Goal: Task Accomplishment & Management: Use online tool/utility

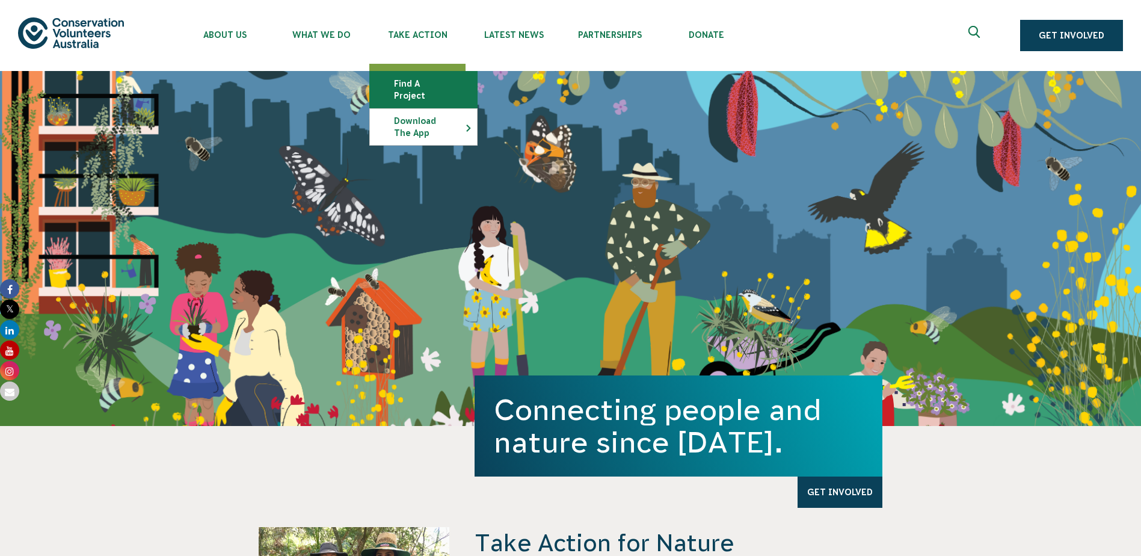
click at [425, 84] on link "Find a project" at bounding box center [423, 90] width 107 height 36
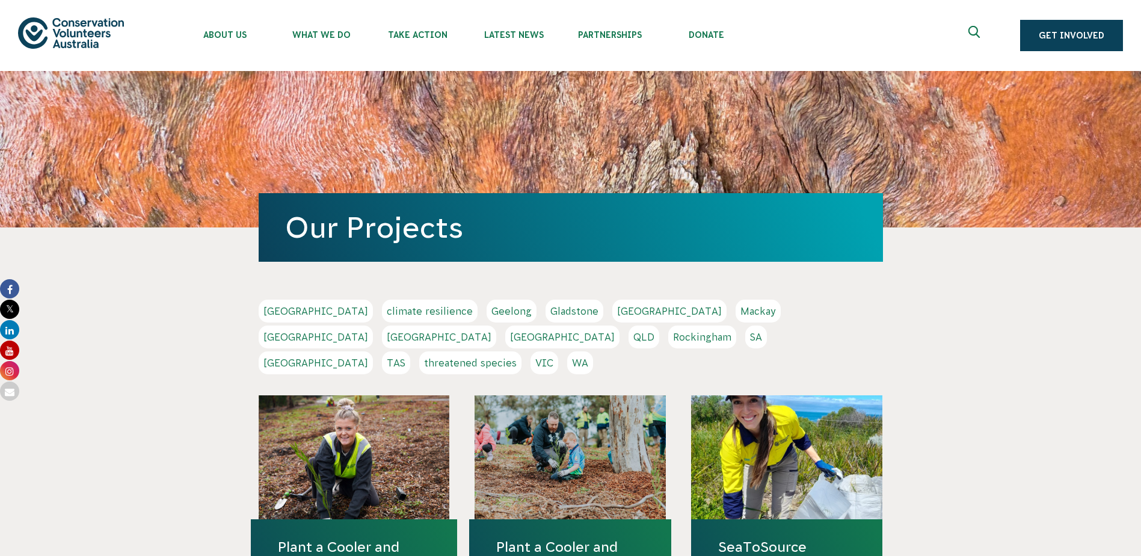
click at [287, 309] on link "Adelaide" at bounding box center [316, 310] width 114 height 23
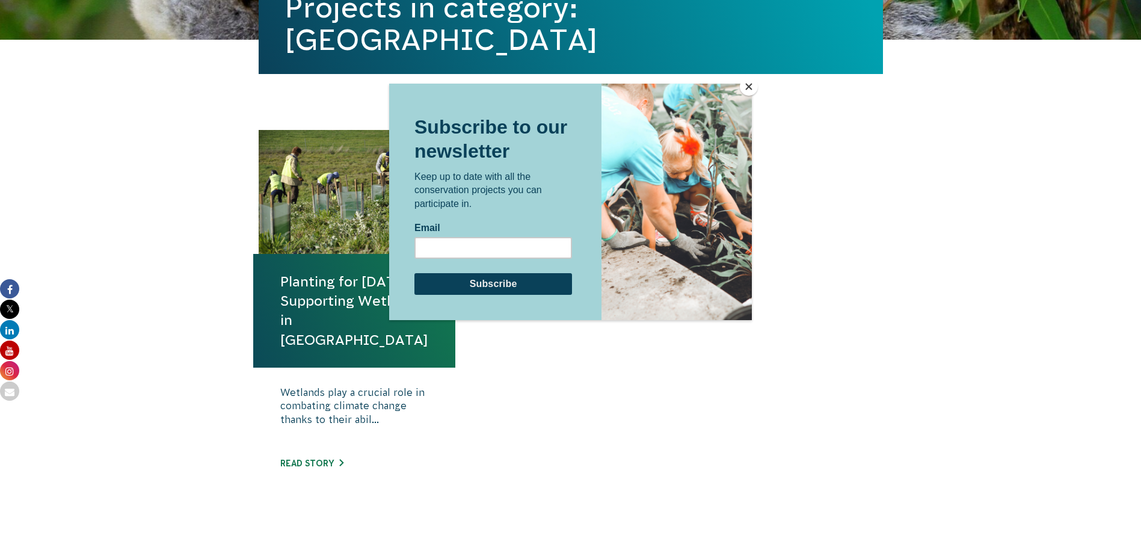
scroll to position [343, 0]
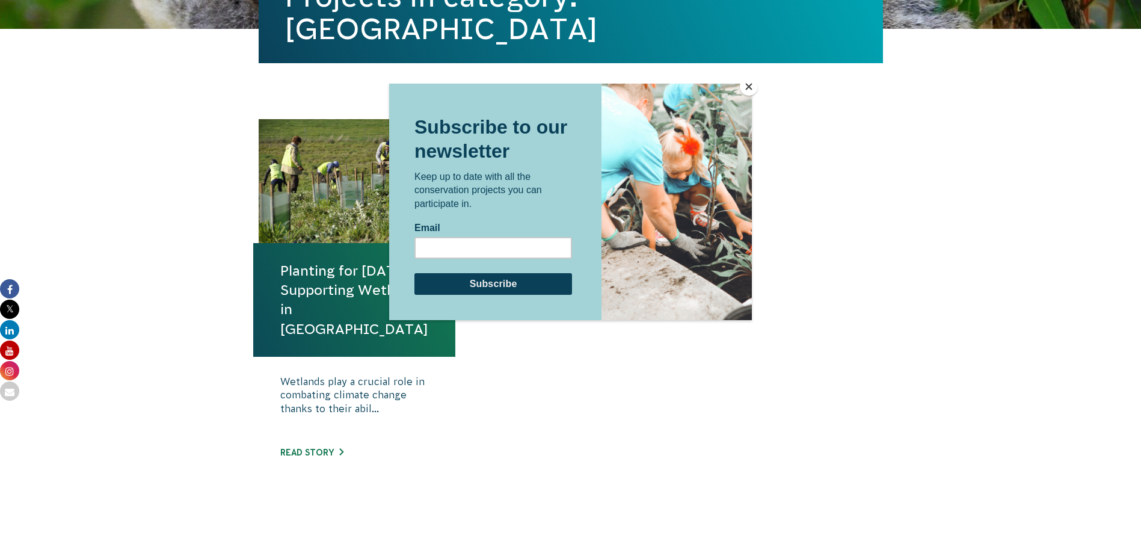
click at [746, 85] on button "Close" at bounding box center [749, 87] width 18 height 18
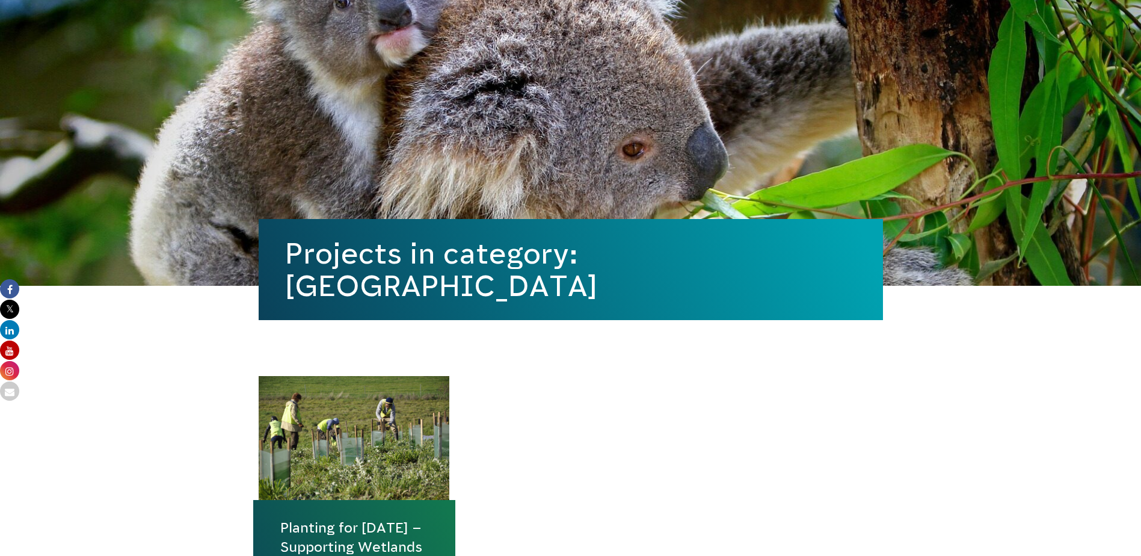
scroll to position [0, 0]
